Goal: Task Accomplishment & Management: Manage account settings

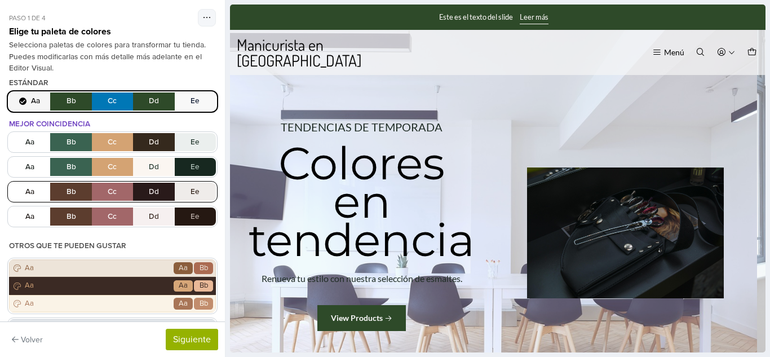
click at [103, 198] on button "Aa Bb Cc Dd Ee" at bounding box center [112, 192] width 207 height 18
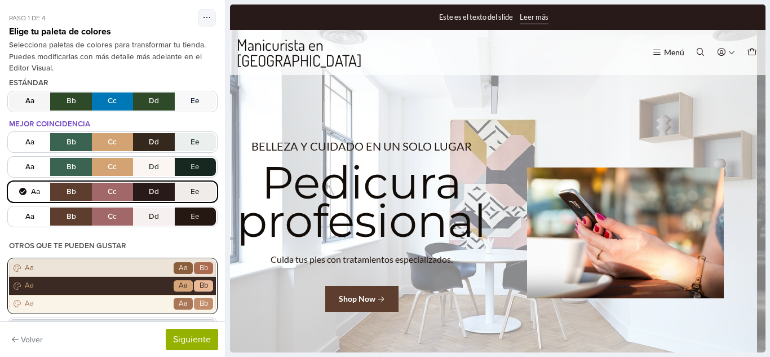
click at [114, 267] on span "Aa" at bounding box center [97, 268] width 149 height 11
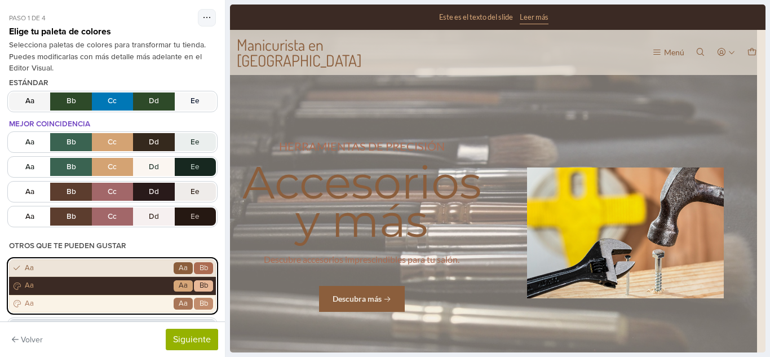
click at [113, 295] on div "Aa Go Aa Bb" at bounding box center [112, 303] width 207 height 17
click at [109, 289] on span "Aa" at bounding box center [97, 285] width 149 height 11
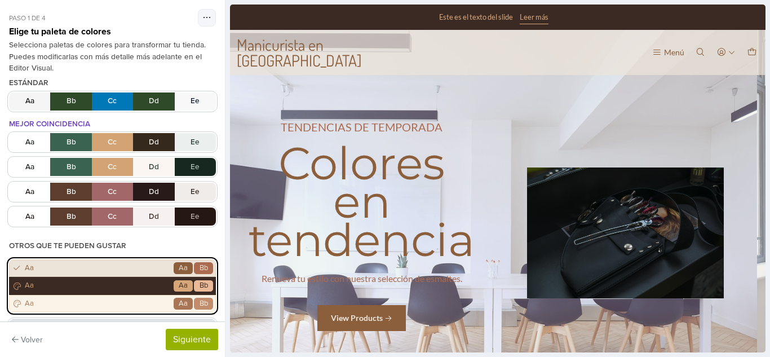
click at [118, 267] on span "Aa" at bounding box center [97, 268] width 149 height 11
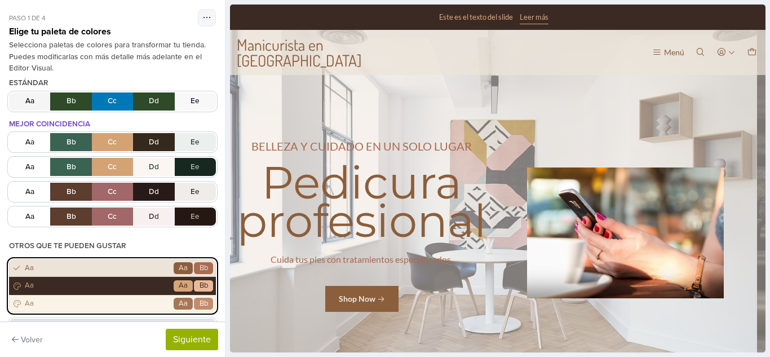
click at [118, 267] on span "Aa" at bounding box center [97, 268] width 149 height 11
click at [117, 286] on span "Aa" at bounding box center [97, 285] width 149 height 11
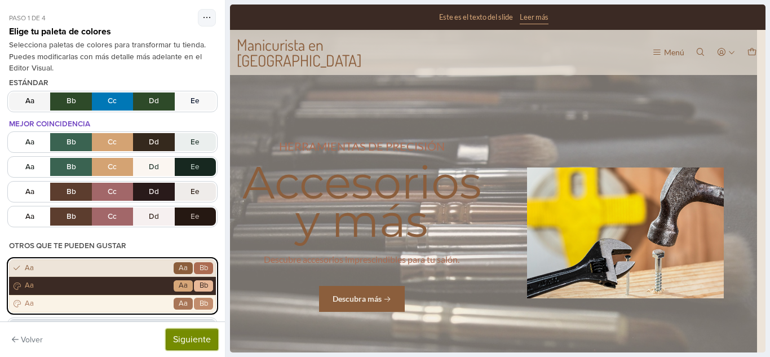
click at [204, 347] on button "Siguiente" at bounding box center [192, 339] width 52 height 21
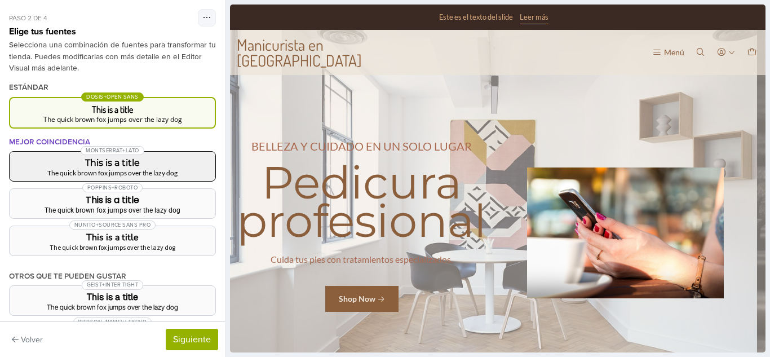
click at [173, 156] on button "Montserrat + Lato This is a title The quick brown fox jumps over the lazy dog" at bounding box center [112, 166] width 207 height 30
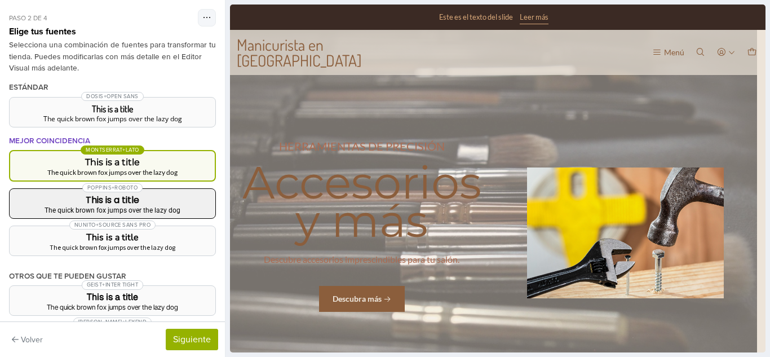
click at [177, 192] on div "Poppins + Roboto" at bounding box center [113, 187] width 206 height 11
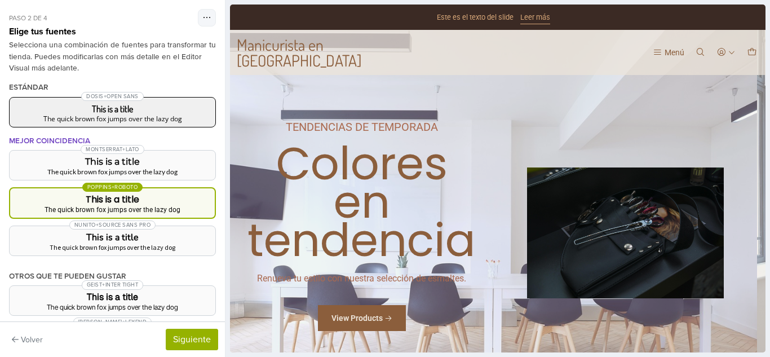
click at [158, 122] on div "The quick brown fox jumps over the lazy dog" at bounding box center [113, 119] width 188 height 7
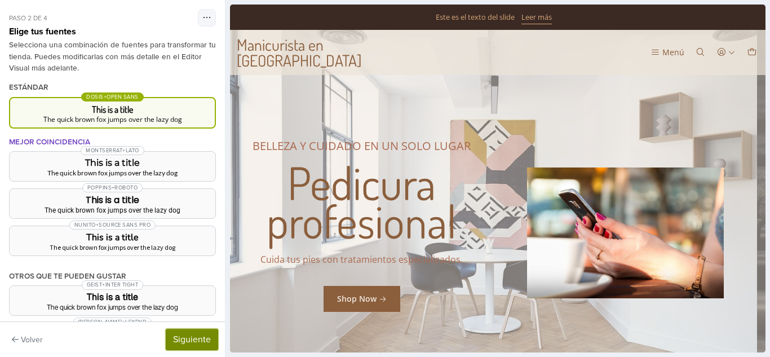
click at [205, 332] on button "Siguiente" at bounding box center [192, 339] width 52 height 21
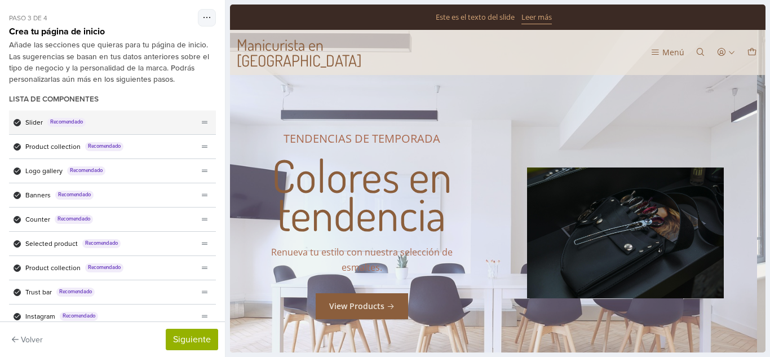
click at [95, 118] on div "Slider Recomendado" at bounding box center [103, 123] width 189 height 24
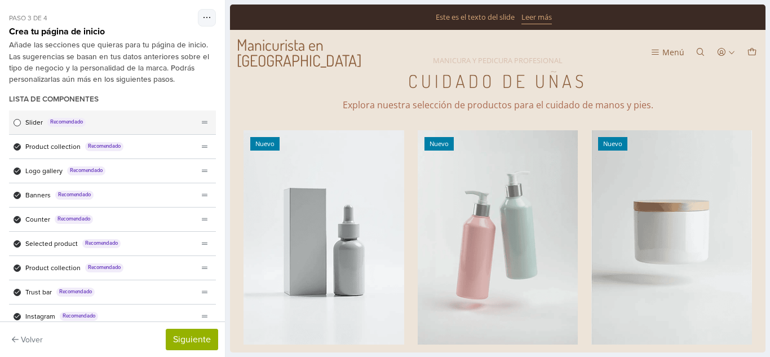
click at [19, 123] on span "Lista de componentes" at bounding box center [17, 122] width 7 height 7
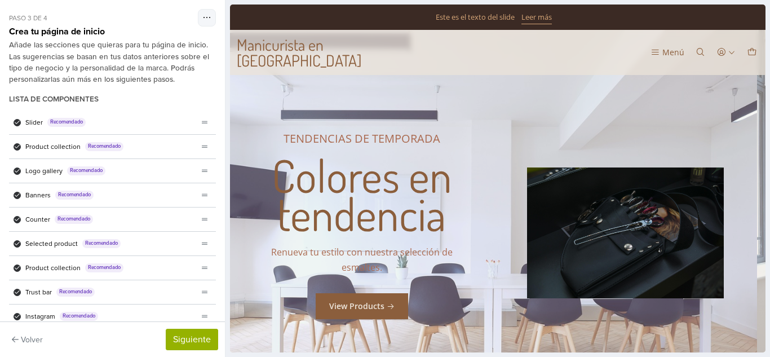
scroll to position [55, 0]
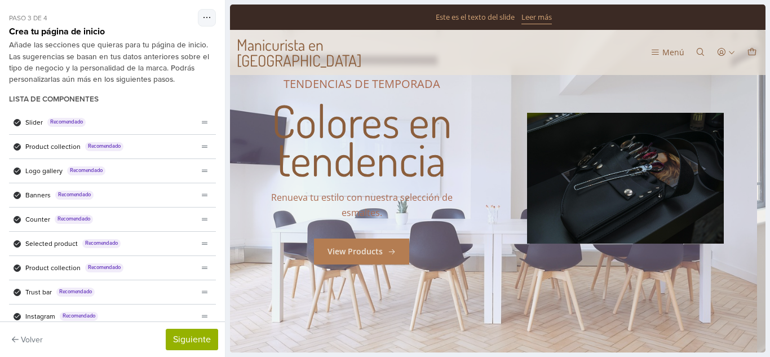
click at [317, 158] on link "1 / 3" at bounding box center [493, 178] width 527 height 406
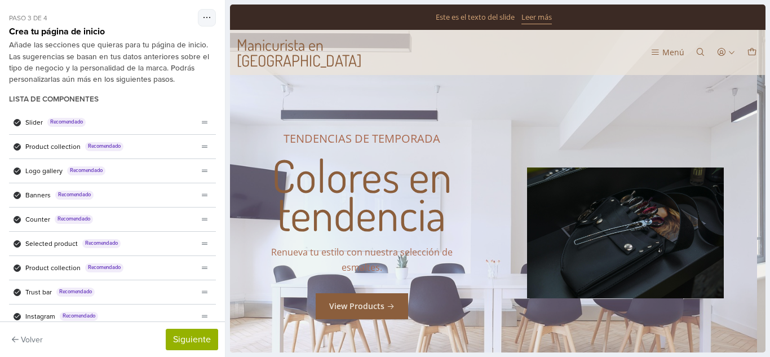
scroll to position [0, 0]
click at [316, 174] on link "1 / 3" at bounding box center [493, 233] width 527 height 406
click at [335, 218] on link "1 / 3" at bounding box center [493, 233] width 527 height 406
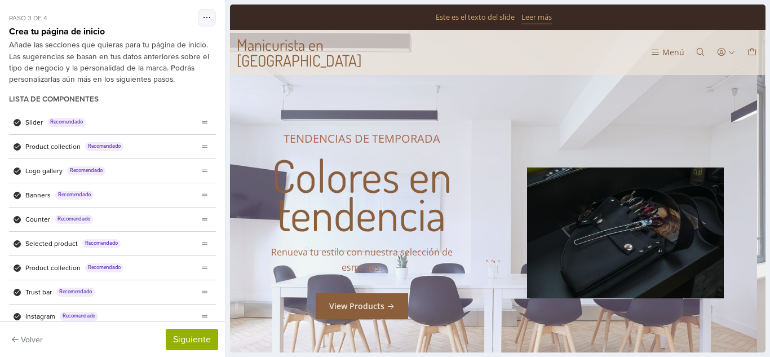
click at [335, 218] on link "1 / 3" at bounding box center [493, 233] width 527 height 406
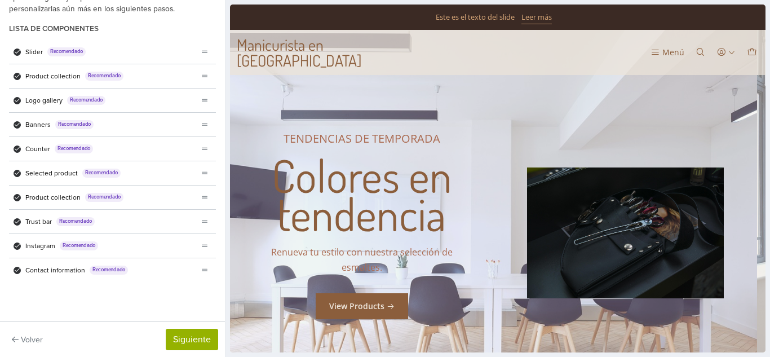
scroll to position [72, 0]
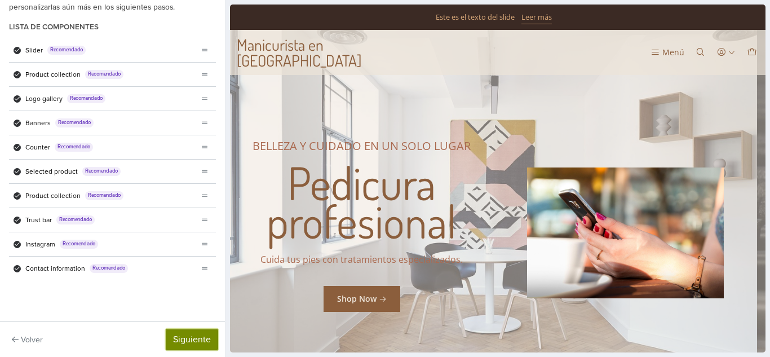
drag, startPoint x: 217, startPoint y: 306, endPoint x: 179, endPoint y: 345, distance: 54.6
click at [179, 345] on button "Siguiente" at bounding box center [192, 339] width 52 height 21
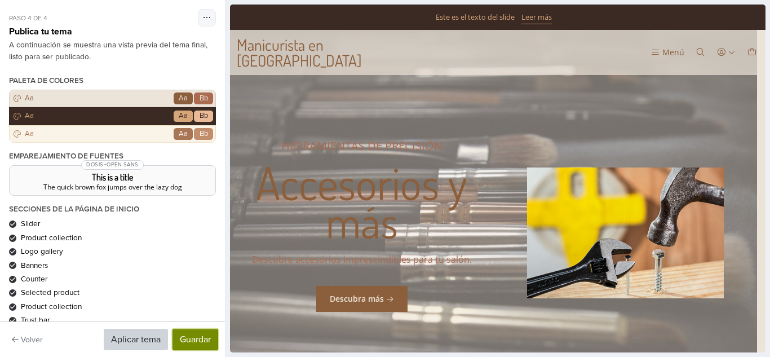
click at [188, 336] on button "Guardar" at bounding box center [196, 339] width 46 height 21
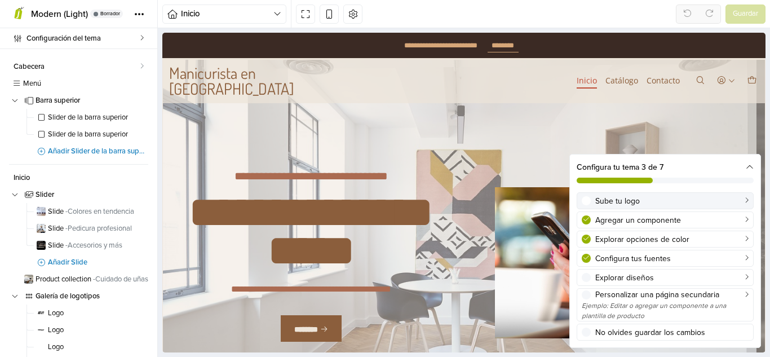
click at [594, 201] on div "Sube tu logo" at bounding box center [665, 201] width 167 height 12
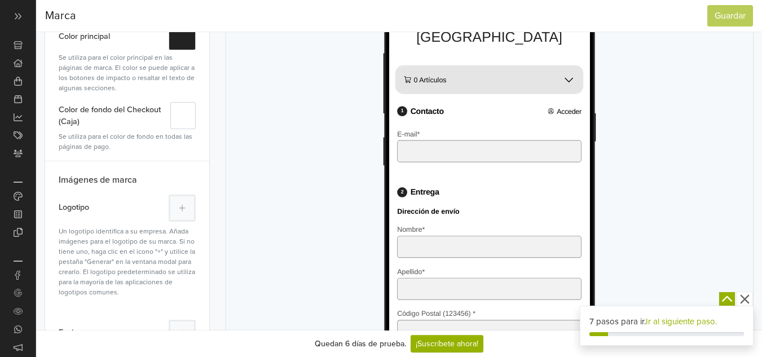
scroll to position [178, 0]
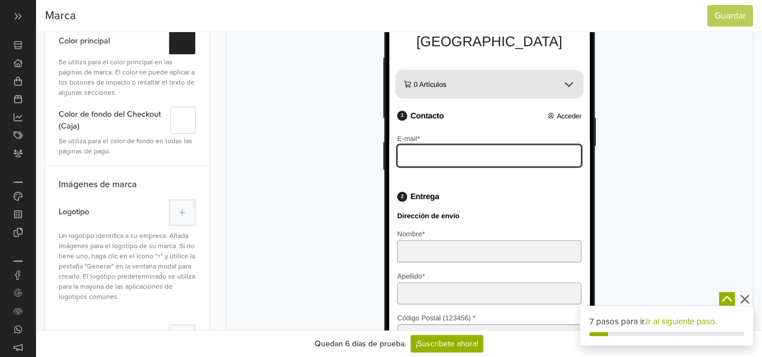
click at [520, 164] on input "E-mail *" at bounding box center [502, 176] width 208 height 25
type input "**********"
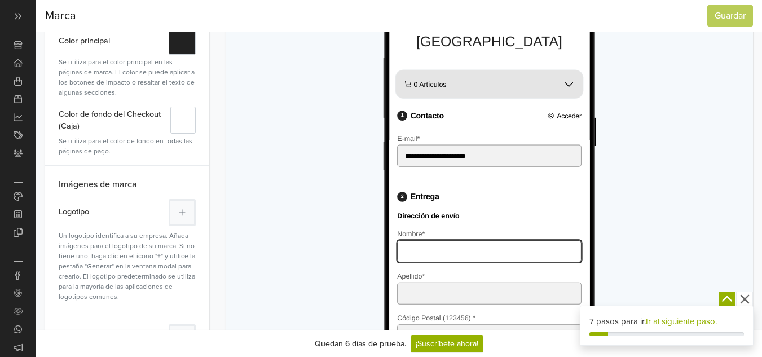
click at [494, 272] on input "Nombre *" at bounding box center [502, 284] width 208 height 25
type input "**********"
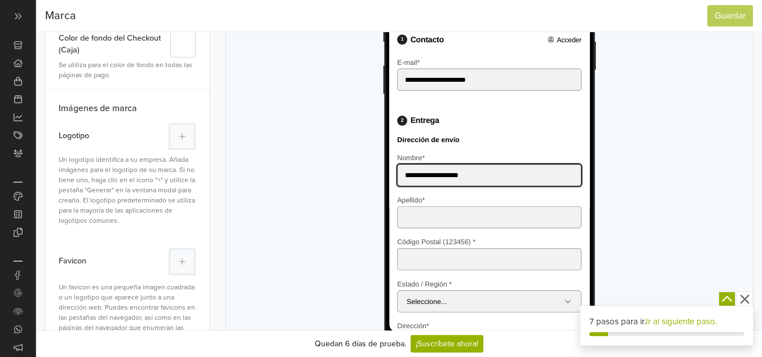
scroll to position [529, 0]
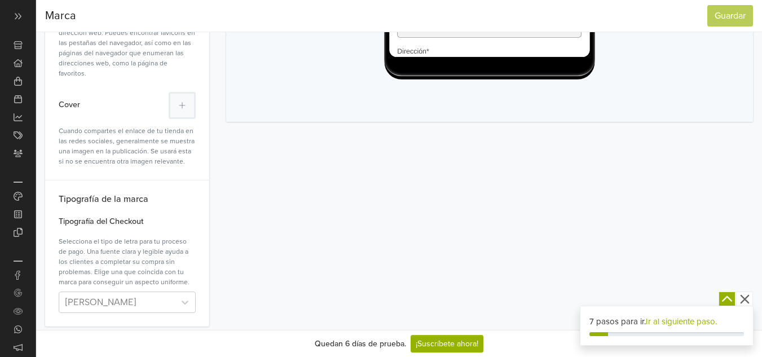
click at [690, 323] on link "Ir al siguiente paso." at bounding box center [681, 321] width 71 height 10
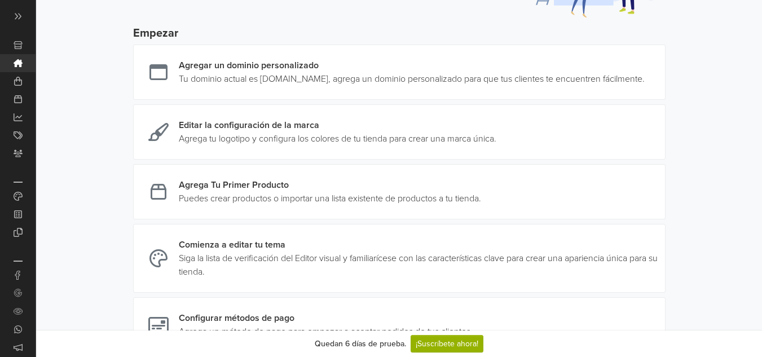
scroll to position [169, 0]
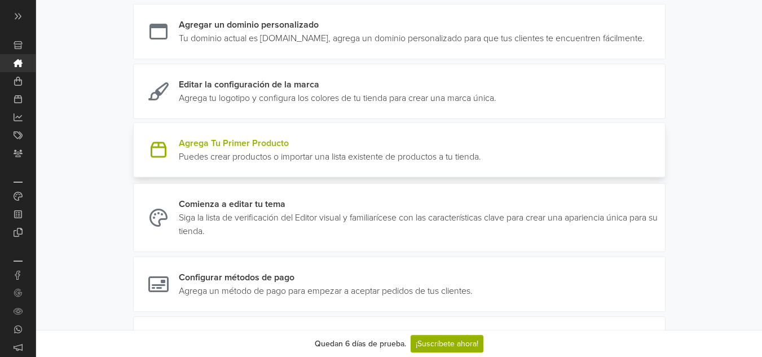
click at [481, 153] on link at bounding box center [481, 149] width 0 height 27
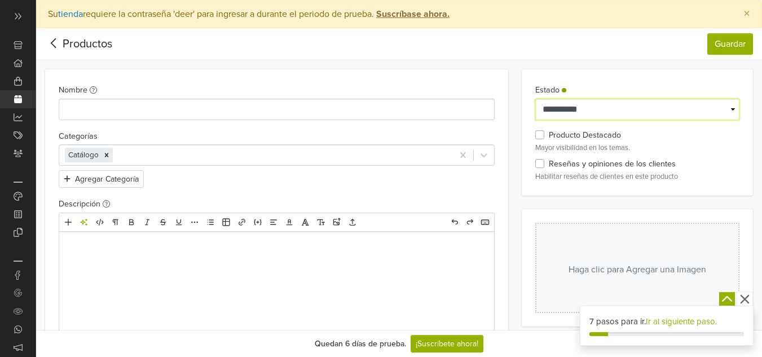
click at [718, 108] on select "**********" at bounding box center [637, 109] width 204 height 21
click at [549, 136] on label "Producto Destacado" at bounding box center [585, 135] width 72 height 12
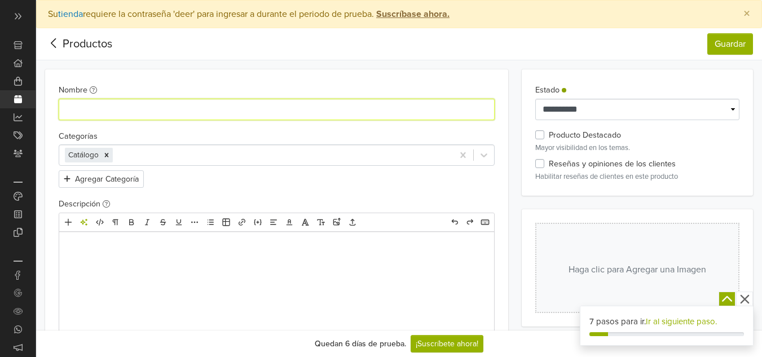
click at [383, 111] on input "Nombre" at bounding box center [277, 109] width 436 height 21
type input "**********"
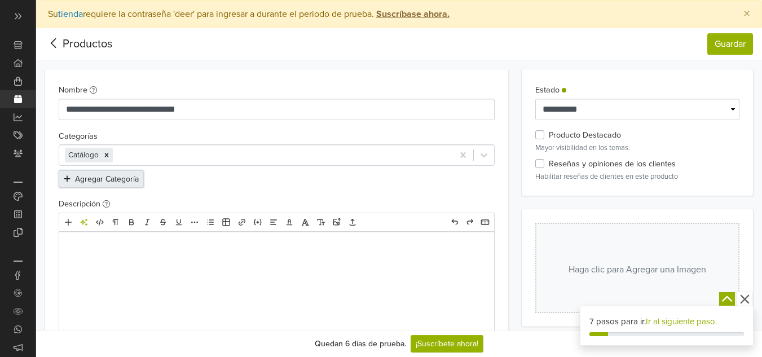
click at [123, 180] on button "Agregar Categoría" at bounding box center [101, 178] width 85 height 17
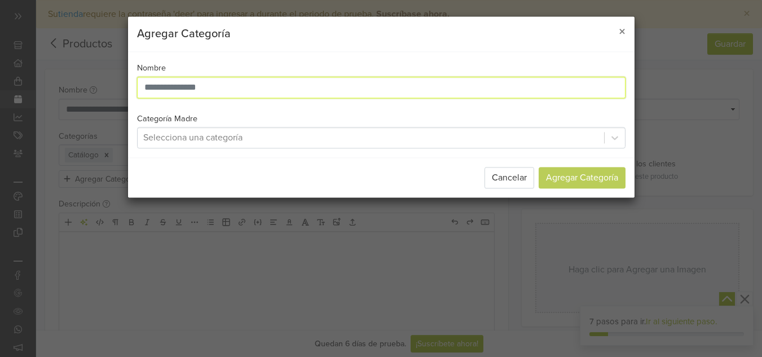
click at [211, 88] on input "text" at bounding box center [381, 87] width 488 height 21
type input "*"
type input "********"
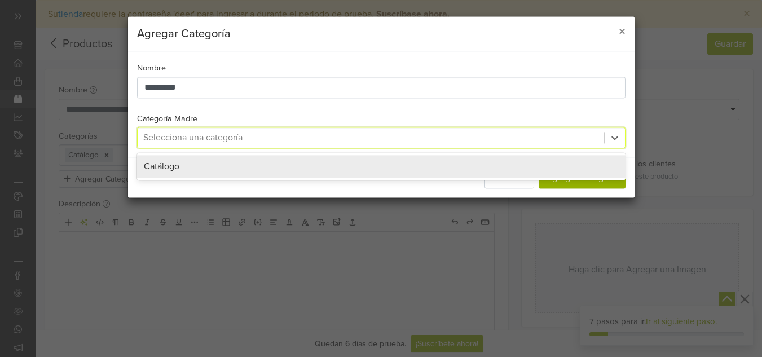
click at [460, 144] on div at bounding box center [370, 138] width 455 height 16
click at [446, 164] on div "Catálogo" at bounding box center [381, 167] width 475 height 14
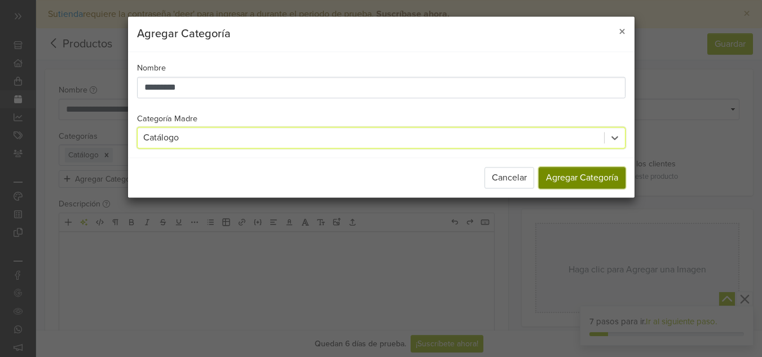
click at [603, 171] on button "Agregar Categoría" at bounding box center [582, 177] width 87 height 21
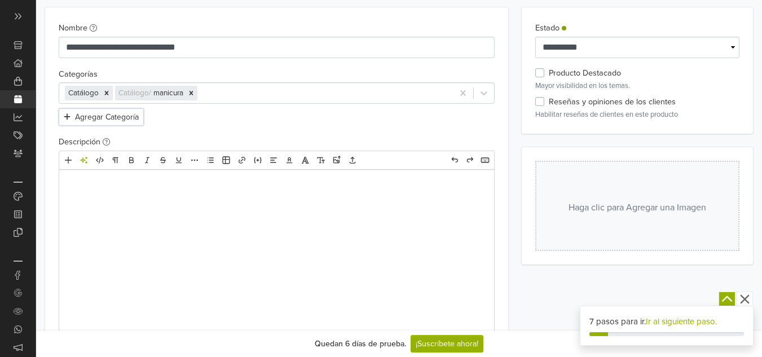
scroll to position [68, 0]
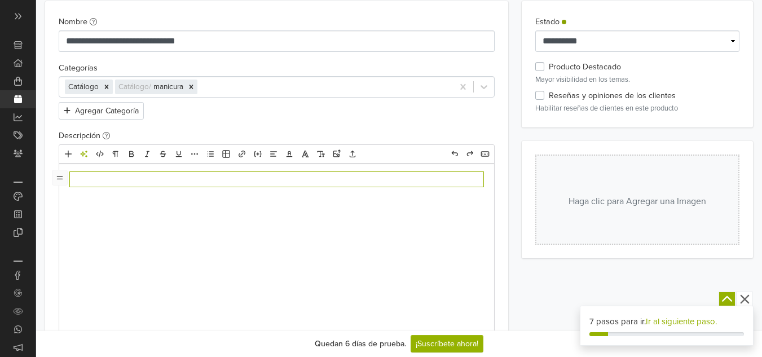
click at [472, 227] on div at bounding box center [276, 248] width 435 height 169
type textarea "**********"
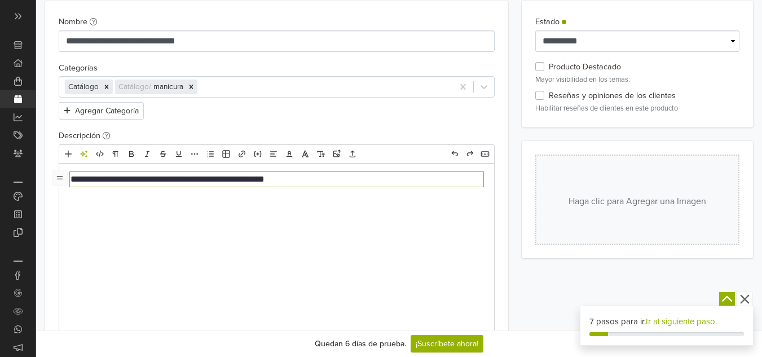
type textarea "**********"
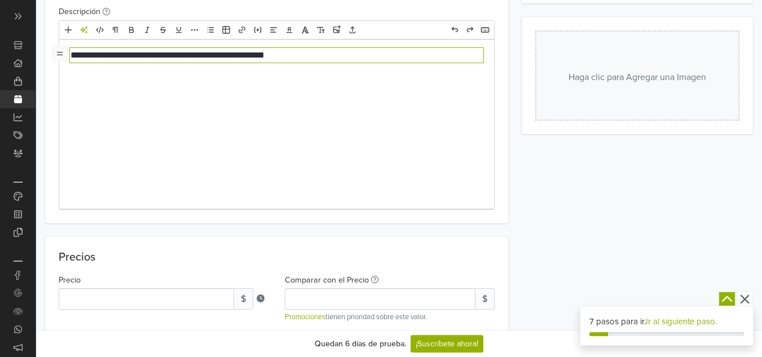
scroll to position [154, 0]
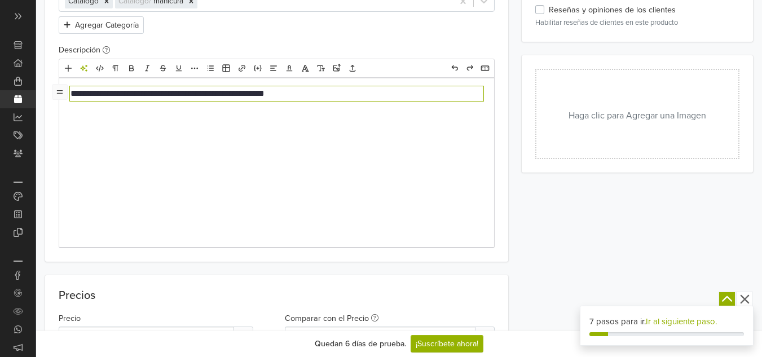
click at [608, 104] on button "Haga clic para Agregar una Imagen" at bounding box center [637, 114] width 204 height 90
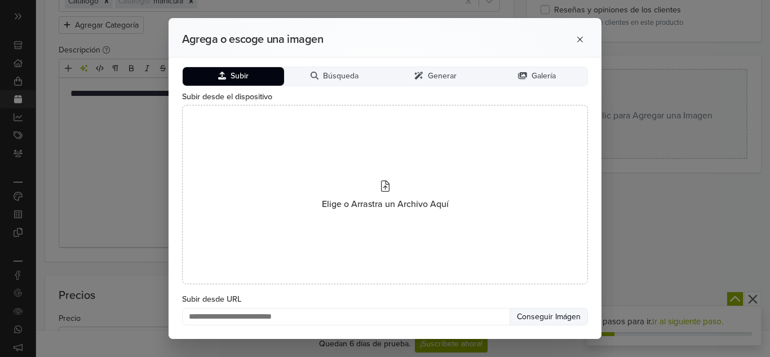
click at [229, 74] on button "Subir" at bounding box center [233, 76] width 101 height 19
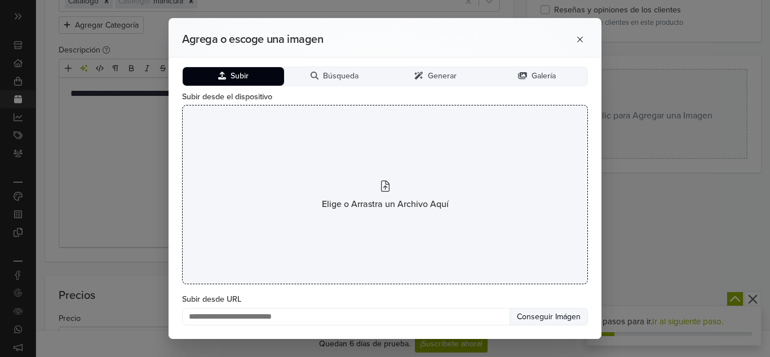
click at [382, 204] on div "Elige o Arrastra un Archivo Aquí" at bounding box center [385, 194] width 406 height 179
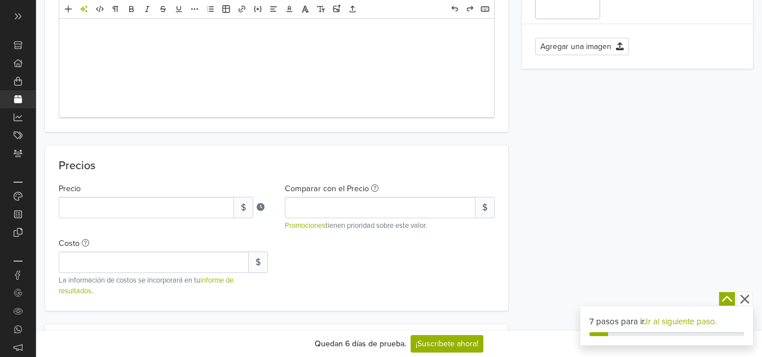
scroll to position [364, 0]
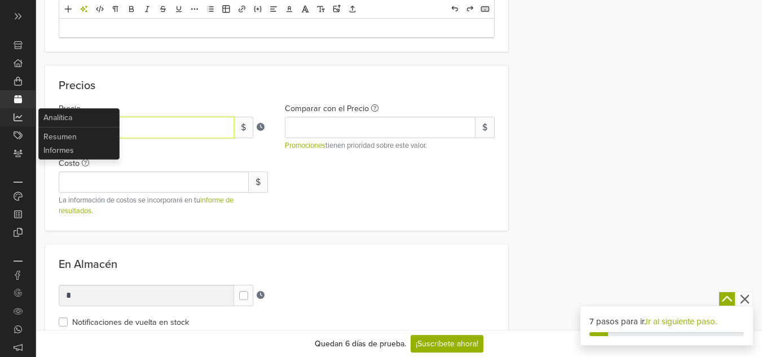
drag, startPoint x: 144, startPoint y: 131, endPoint x: 0, endPoint y: 113, distance: 144.8
click at [139, 124] on input "*" at bounding box center [146, 127] width 175 height 21
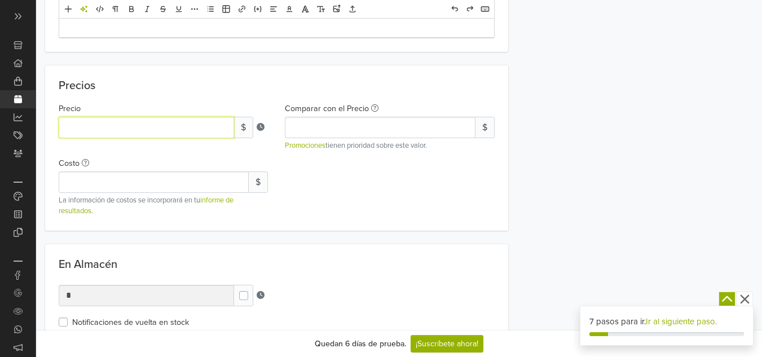
click at [76, 127] on input "*****" at bounding box center [146, 127] width 175 height 21
type input "*****"
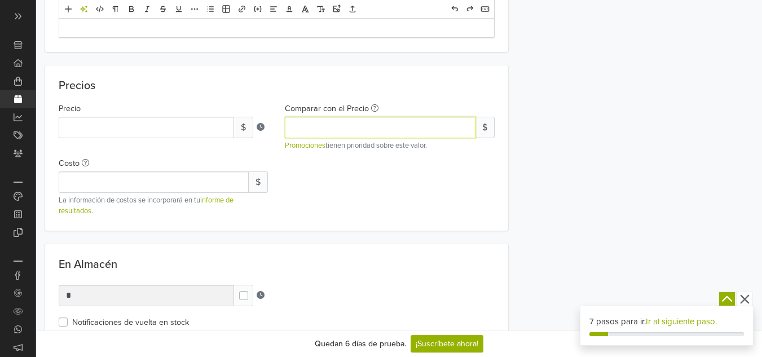
click at [382, 118] on input "Comparar con el Precio" at bounding box center [380, 127] width 190 height 21
click at [464, 125] on input "*" at bounding box center [380, 127] width 190 height 21
click at [464, 135] on input "*" at bounding box center [380, 127] width 190 height 21
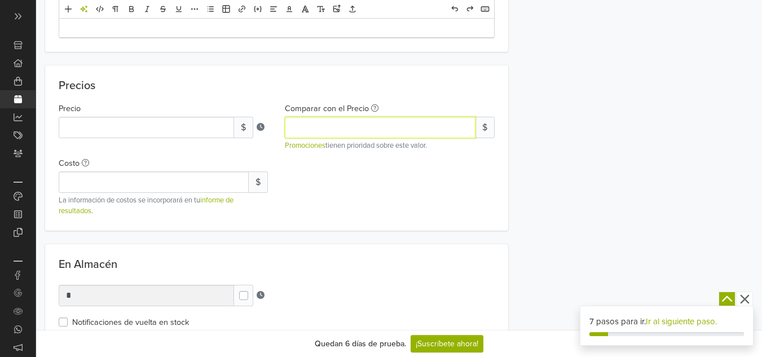
click at [464, 131] on input "*" at bounding box center [380, 127] width 190 height 21
type input "*"
click at [464, 131] on input "*" at bounding box center [380, 127] width 190 height 21
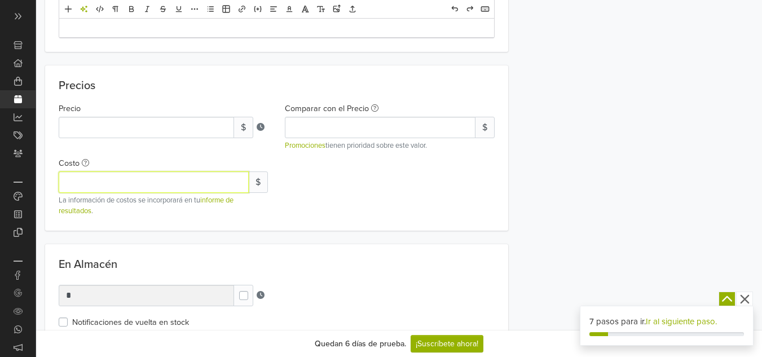
click at [146, 193] on input "Costo" at bounding box center [154, 181] width 190 height 21
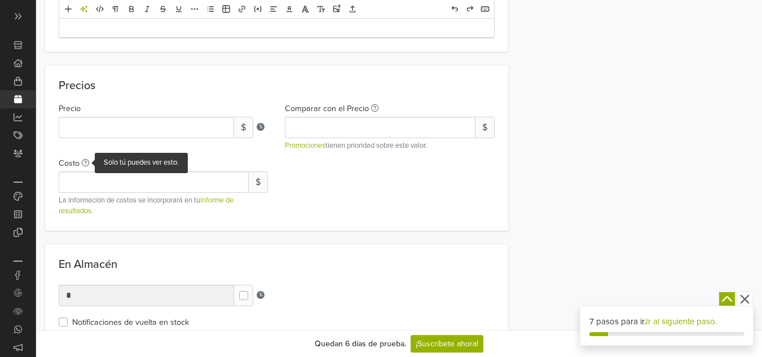
click at [86, 160] on icon at bounding box center [85, 162] width 7 height 7
click at [86, 171] on input "Costo Solo tú puedes ver esto." at bounding box center [154, 181] width 190 height 21
click at [86, 160] on icon at bounding box center [85, 162] width 7 height 7
click at [86, 171] on input "Costo Solo tú puedes ver esto." at bounding box center [154, 181] width 190 height 21
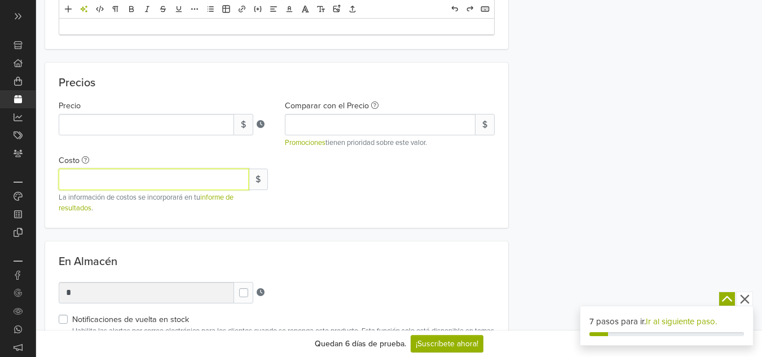
scroll to position [409, 0]
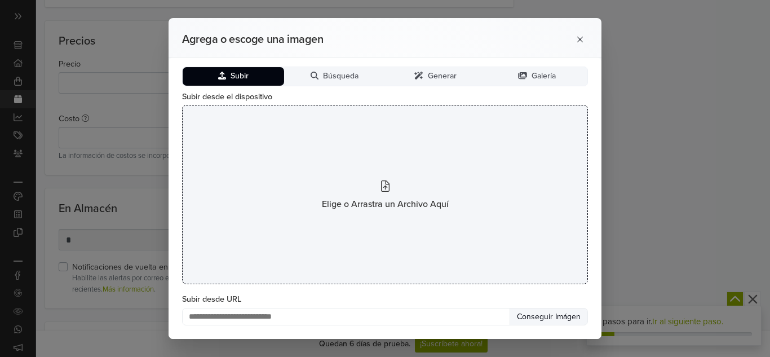
click at [461, 183] on div "Elige o Arrastra un Archivo Aquí" at bounding box center [385, 194] width 406 height 179
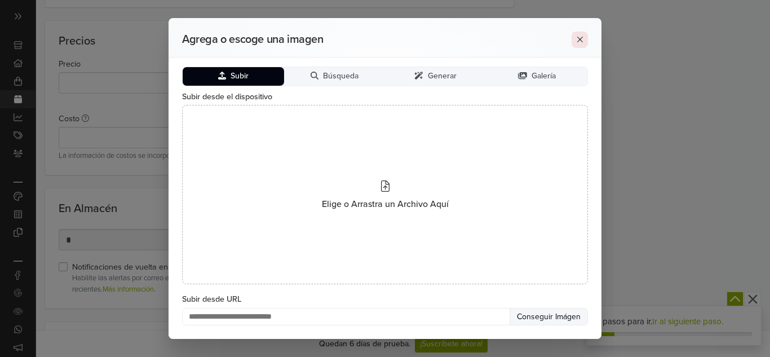
click at [584, 42] on icon at bounding box center [580, 39] width 9 height 9
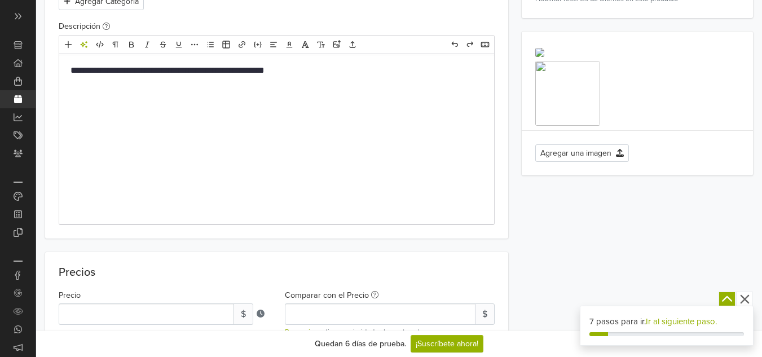
scroll to position [219, 0]
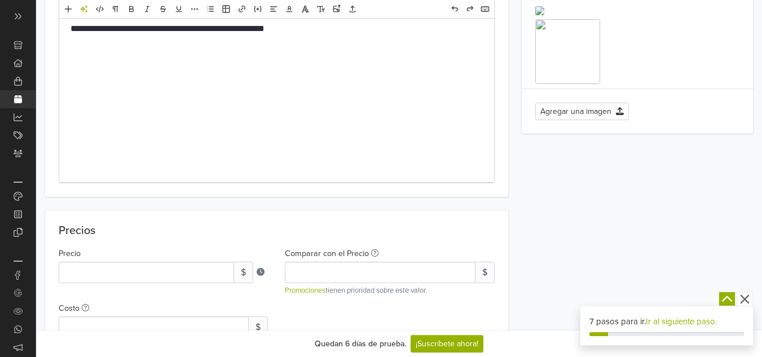
click at [110, 29] on p "**********" at bounding box center [276, 29] width 412 height 14
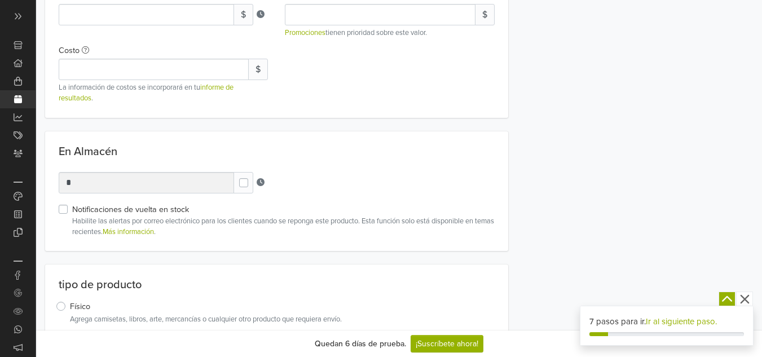
scroll to position [0, 0]
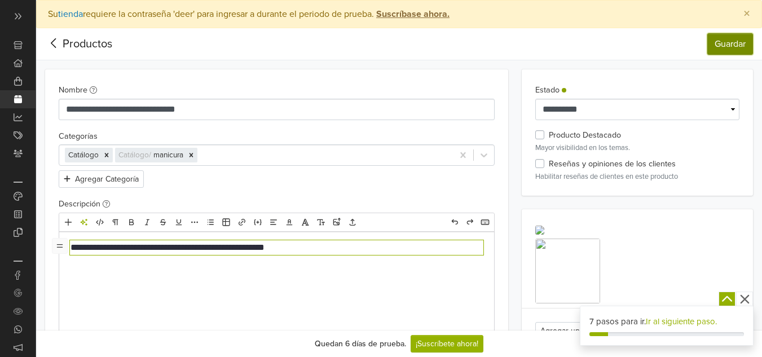
click at [730, 46] on button "Guardar" at bounding box center [730, 43] width 46 height 21
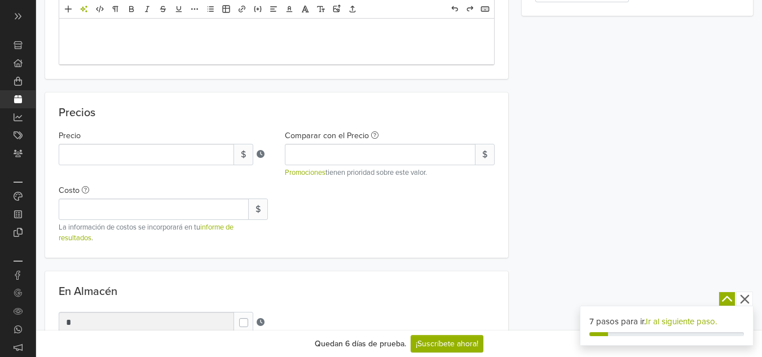
scroll to position [383, 0]
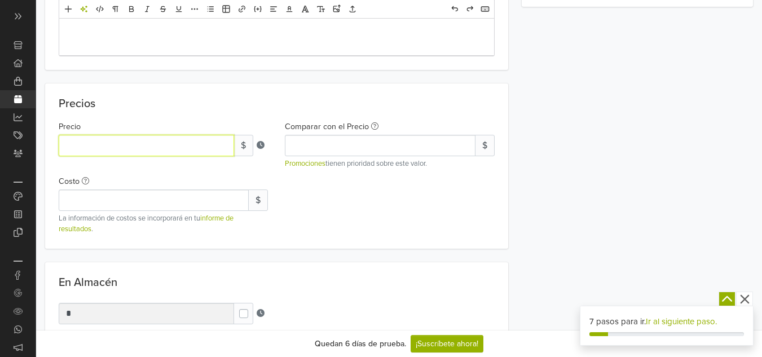
click at [193, 139] on input "*****" at bounding box center [146, 145] width 175 height 21
click at [76, 147] on input "*****" at bounding box center [146, 145] width 175 height 21
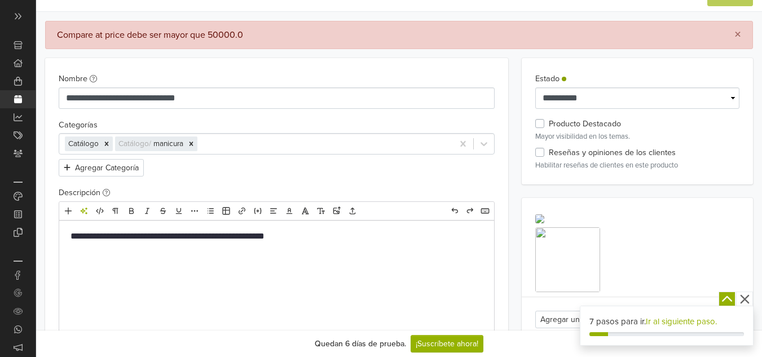
scroll to position [0, 0]
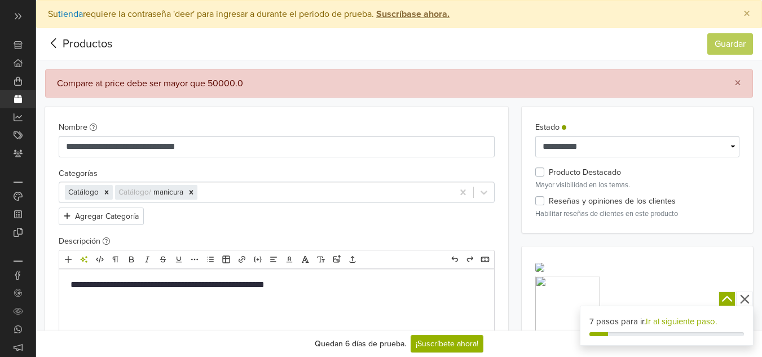
drag, startPoint x: 758, startPoint y: 54, endPoint x: 767, endPoint y: 53, distance: 9.7
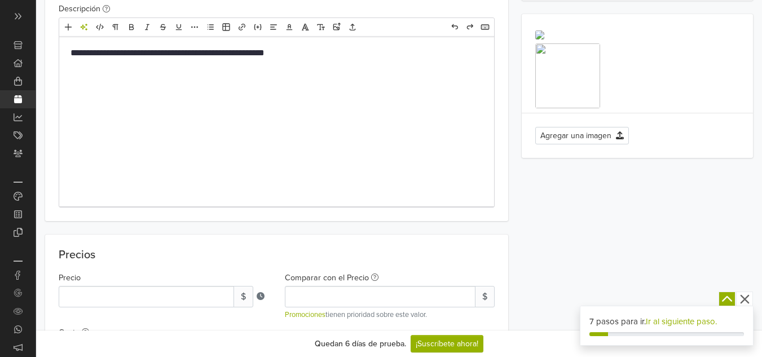
scroll to position [275, 0]
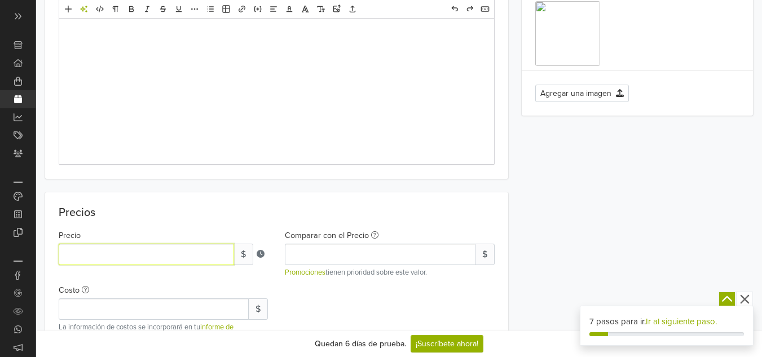
click at [146, 255] on input "*****" at bounding box center [146, 254] width 175 height 21
click at [64, 243] on div "Precio ***** $" at bounding box center [163, 246] width 209 height 37
click at [70, 250] on input "*****" at bounding box center [146, 254] width 175 height 21
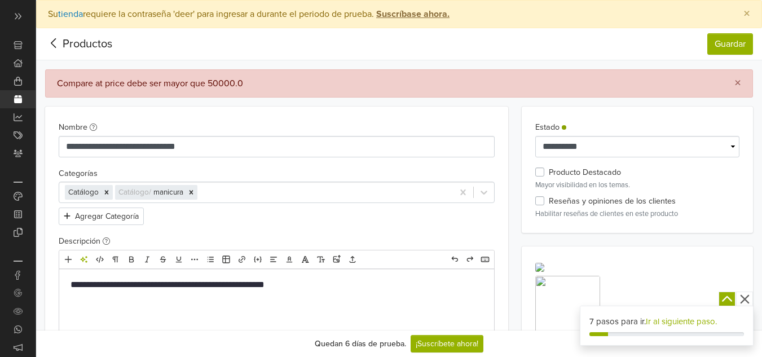
click at [734, 32] on nav "Productos Guardar" at bounding box center [399, 44] width 726 height 32
click at [730, 41] on button "Guardar" at bounding box center [730, 43] width 46 height 21
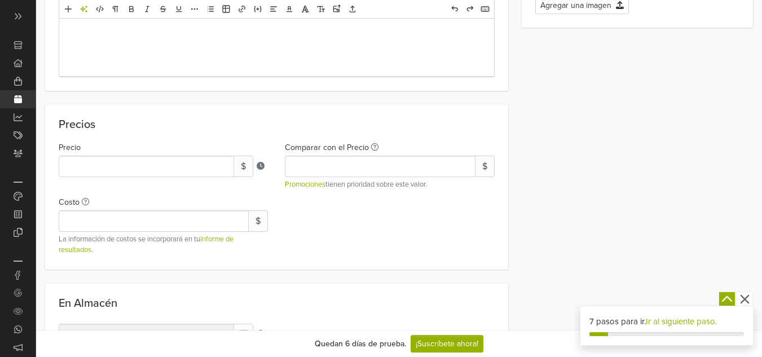
scroll to position [359, 0]
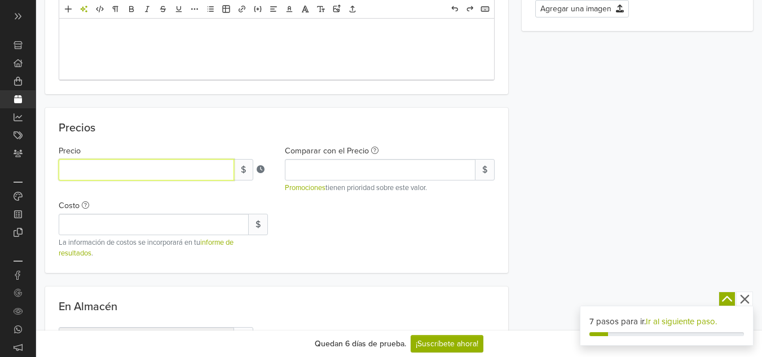
click at [158, 166] on input "*****" at bounding box center [146, 169] width 175 height 21
type input "*****"
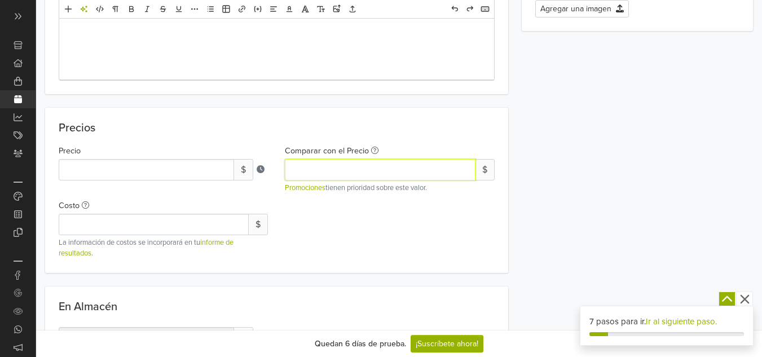
click at [312, 176] on input "*" at bounding box center [380, 169] width 190 height 21
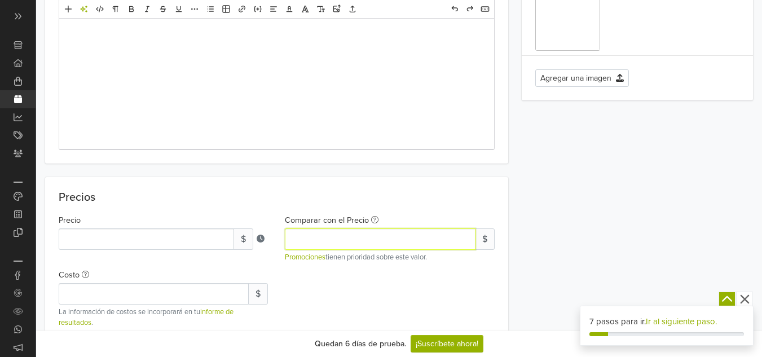
scroll to position [0, 0]
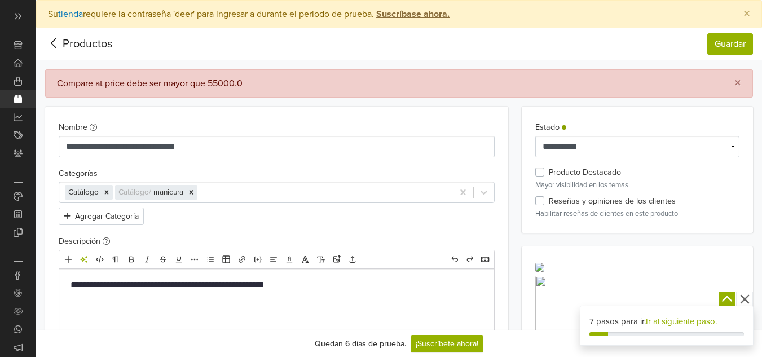
type input "*****"
click at [720, 32] on nav "Productos Guardar" at bounding box center [399, 44] width 726 height 32
click at [719, 45] on button "Guardar" at bounding box center [730, 43] width 46 height 21
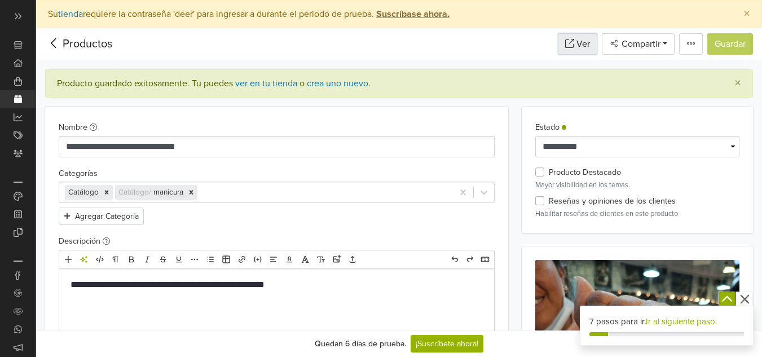
click at [579, 46] on link "Ver" at bounding box center [577, 43] width 39 height 21
